Goal: Find specific page/section: Find specific page/section

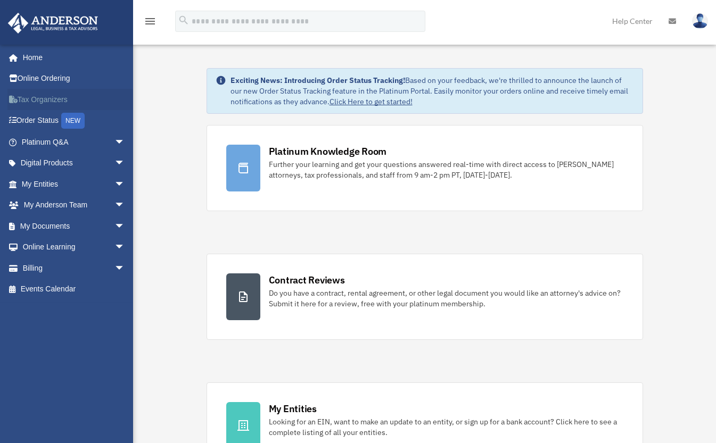
click at [23, 96] on link "Tax Organizers" at bounding box center [74, 99] width 134 height 21
click at [114, 160] on span "arrow_drop_down" at bounding box center [124, 164] width 21 height 22
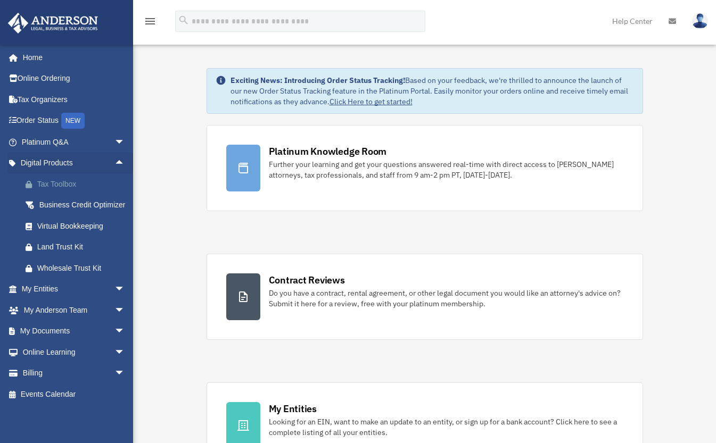
click at [61, 183] on div "Tax Toolbox" at bounding box center [82, 184] width 90 height 13
